Goal: Information Seeking & Learning: Learn about a topic

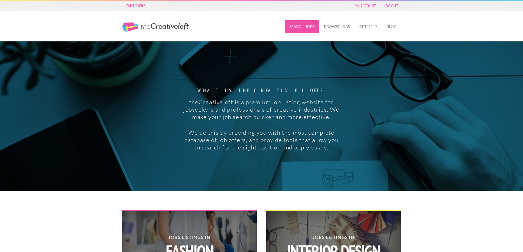
click at [297, 27] on link "Search Jobs" at bounding box center [302, 26] width 34 height 13
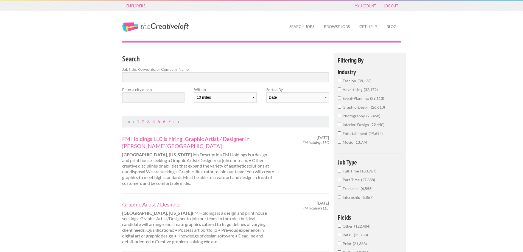
click at [340, 99] on input "event-planning 29,113" at bounding box center [340, 98] width 4 height 4
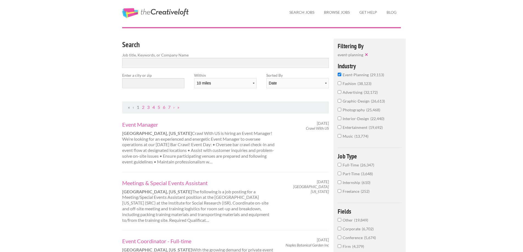
scroll to position [27, 0]
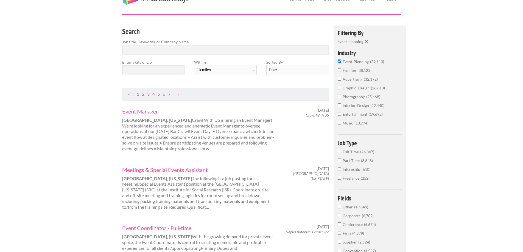
click at [341, 151] on input "Full-Time 26,347" at bounding box center [340, 152] width 4 height 4
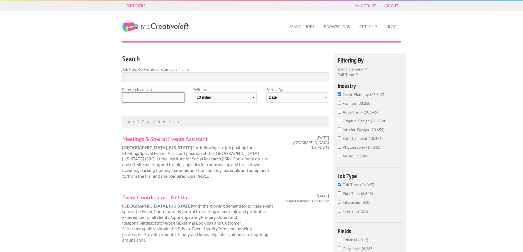
click at [169, 100] on input "text" at bounding box center [153, 98] width 62 height 10
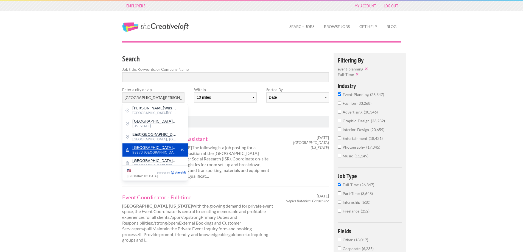
click at [152, 151] on span "98273 United States of America" at bounding box center [154, 152] width 45 height 5
type input "Mount Vernon"
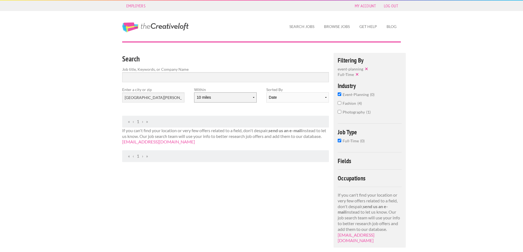
click at [224, 98] on select "10 miles 20 miles 50 miles 100 miles 200 miles 300 miles 400 miles 500 miles" at bounding box center [225, 98] width 62 height 10
click at [194, 93] on select "10 miles 20 miles 50 miles 100 miles 200 miles 300 miles 400 miles 500 miles" at bounding box center [225, 98] width 62 height 10
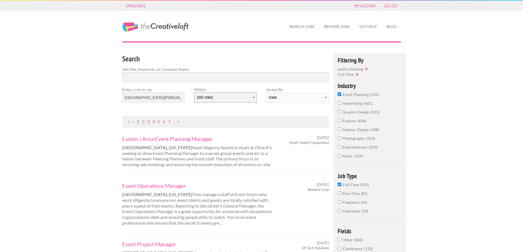
click at [221, 95] on select "10 miles 20 miles 50 miles 100 miles 200 miles 300 miles 400 miles 500 miles" at bounding box center [225, 98] width 62 height 10
select select "100"
click at [194, 93] on select "10 miles 20 miles 50 miles 100 miles 200 miles 300 miles 400 miles 500 miles" at bounding box center [225, 98] width 62 height 10
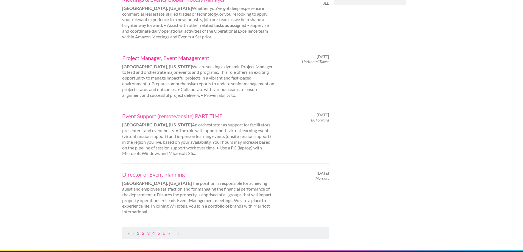
scroll to position [495, 0]
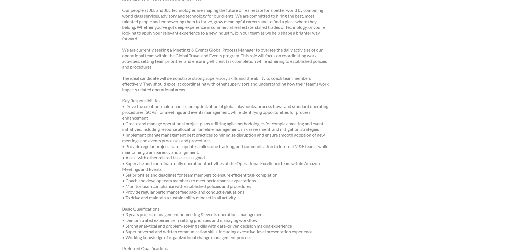
scroll to position [27, 0]
